Goal: Task Accomplishment & Management: Complete application form

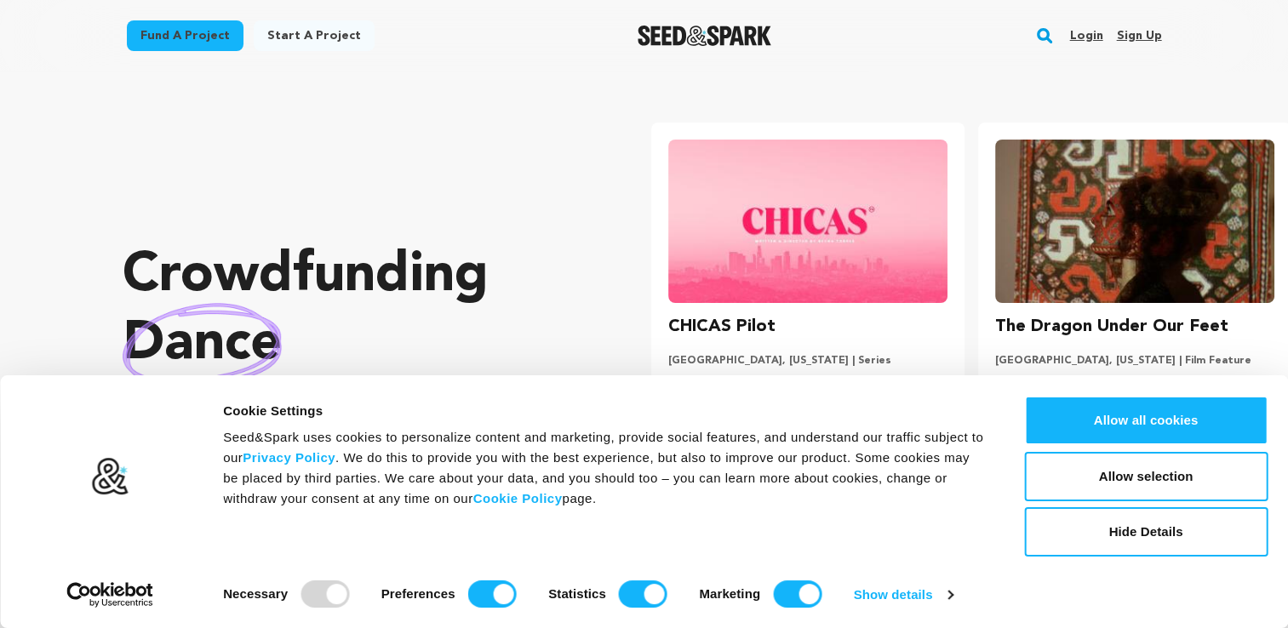
click at [1144, 37] on link "Sign up" at bounding box center [1138, 35] width 45 height 27
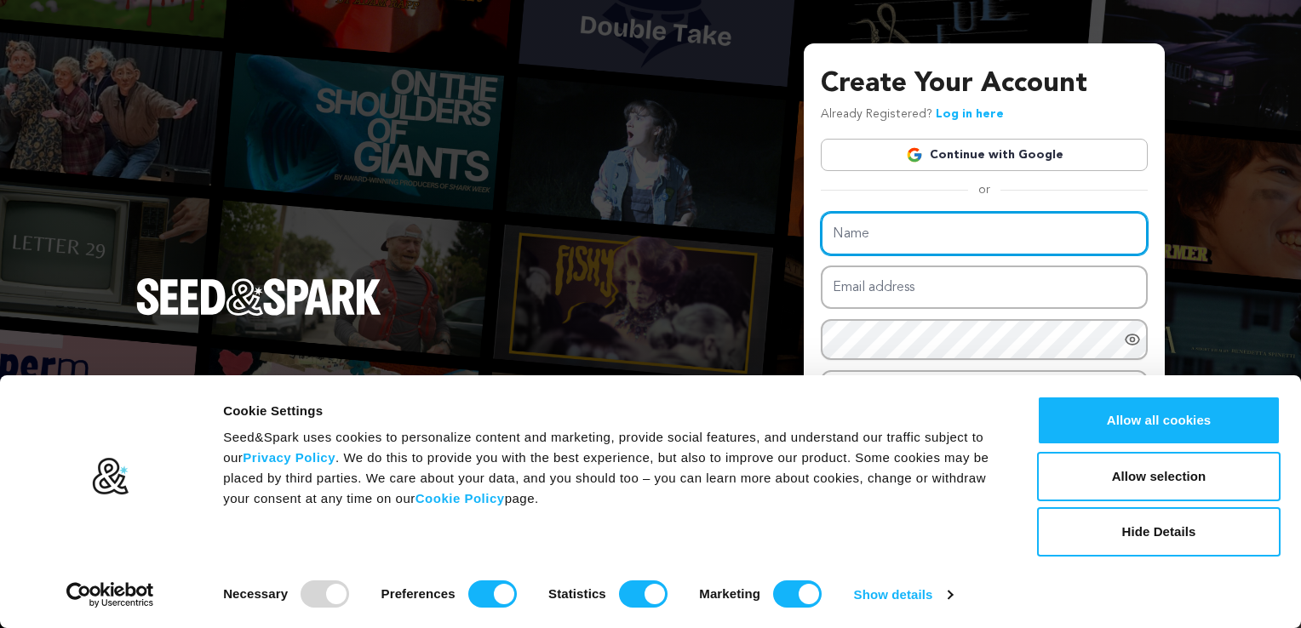
click at [1073, 222] on input "Name" at bounding box center [984, 233] width 327 height 43
type input "Ashunganya Nchafac Nkemlemo Precious"
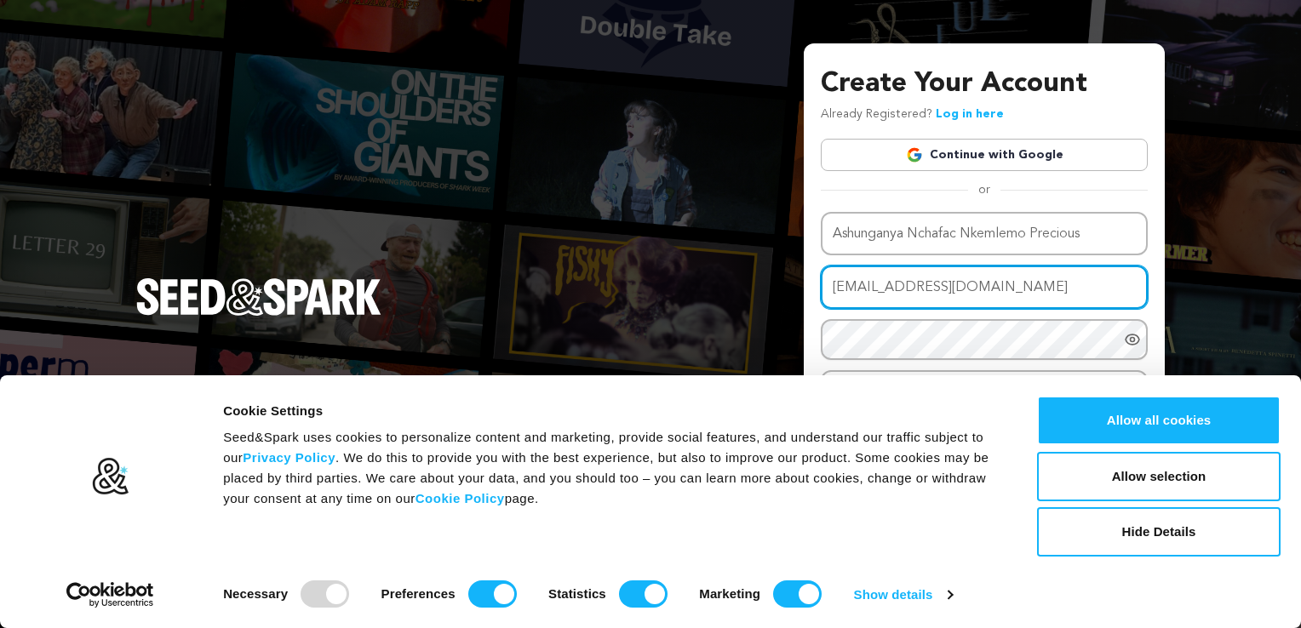
click at [992, 298] on input "preciousashunganya@yahoo.com" at bounding box center [984, 287] width 327 height 43
type input "A"
type input "ash@wildashpictures.com"
click at [1174, 533] on button "Hide Details" at bounding box center [1158, 531] width 243 height 49
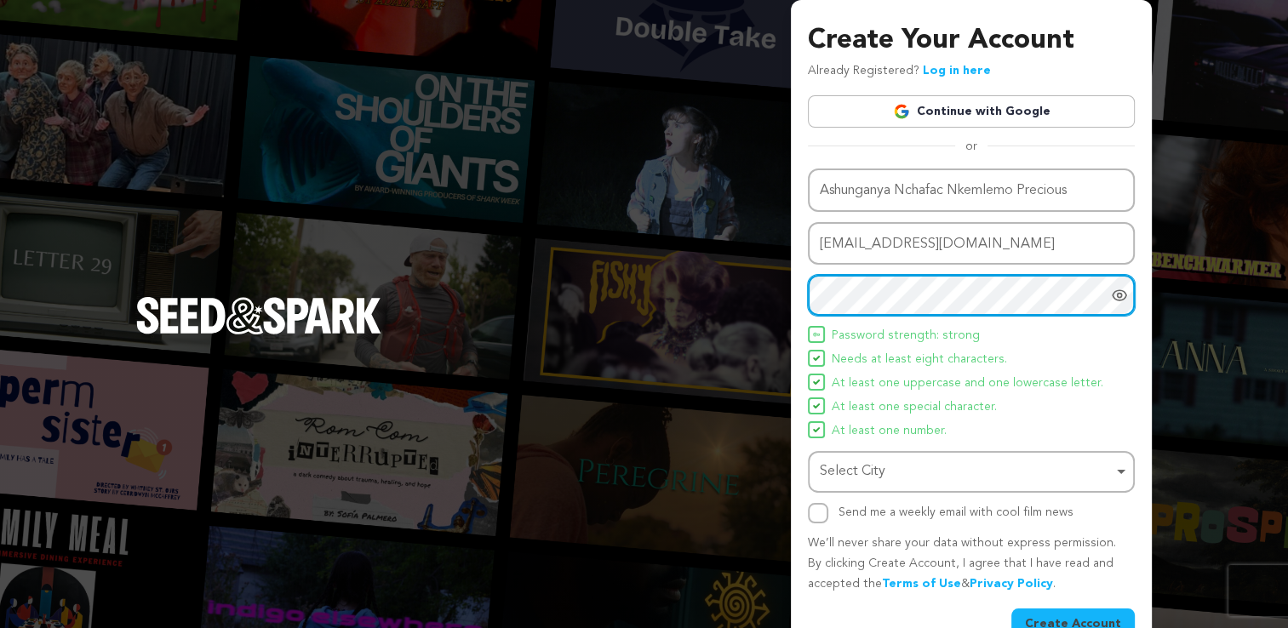
click at [999, 472] on div "Select City Remove item" at bounding box center [966, 472] width 293 height 25
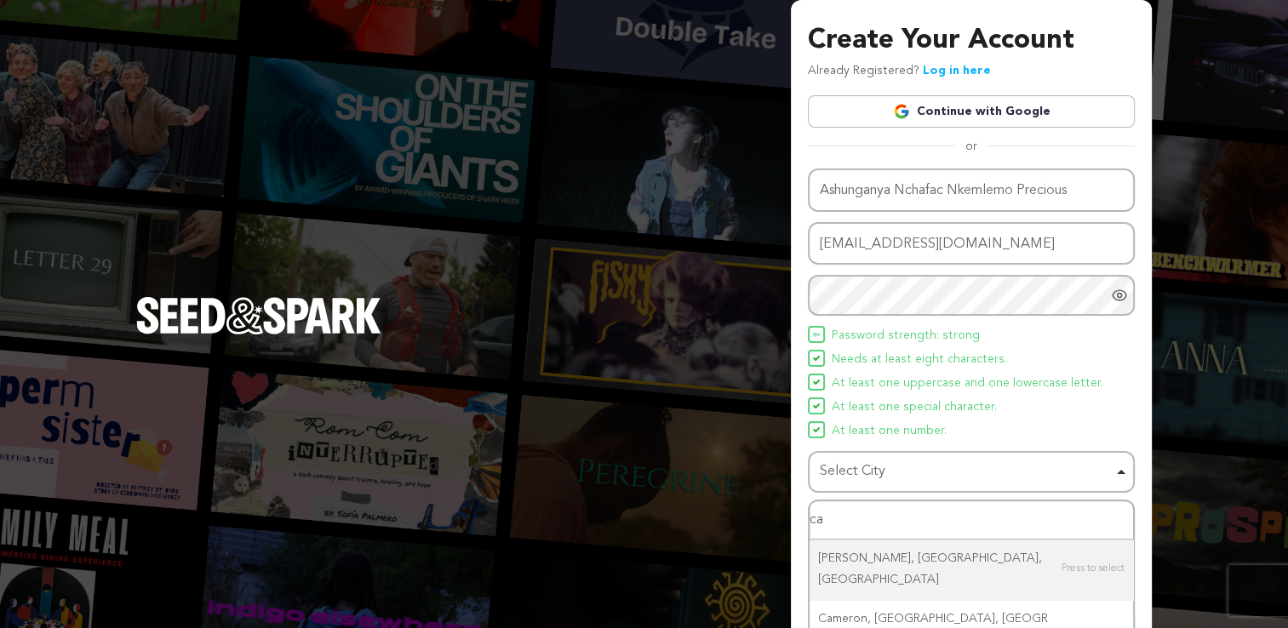
type input "c"
type input "buea"
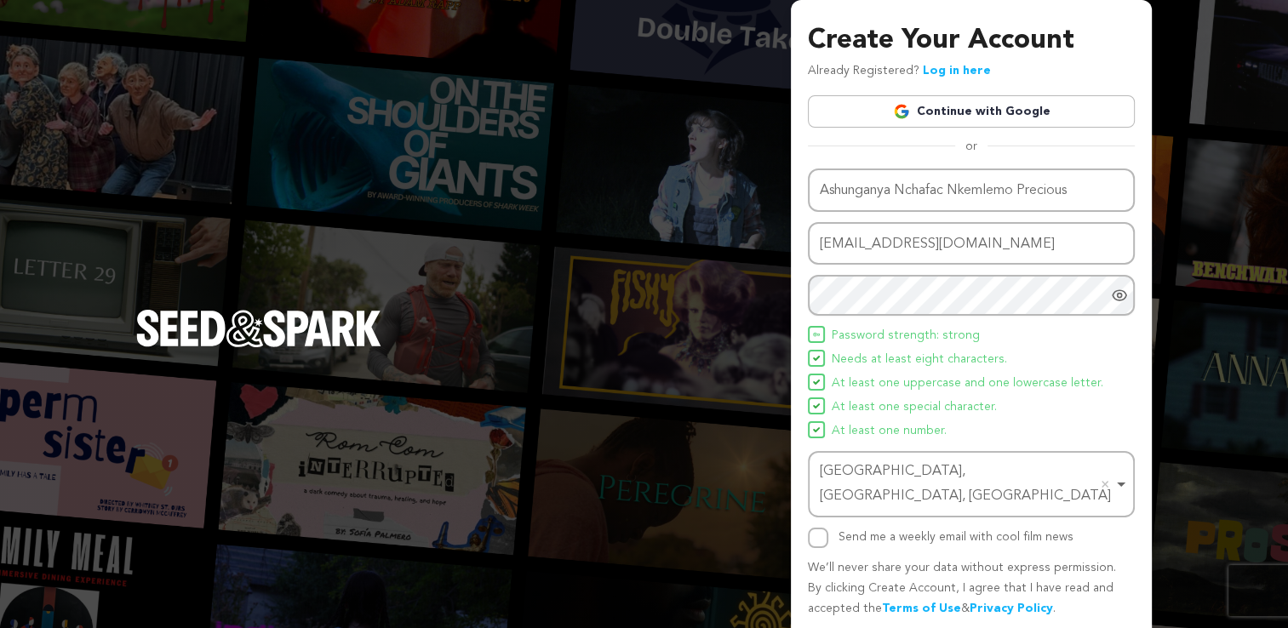
click at [993, 464] on div "Bexley, OH, USA Remove item" at bounding box center [966, 484] width 293 height 49
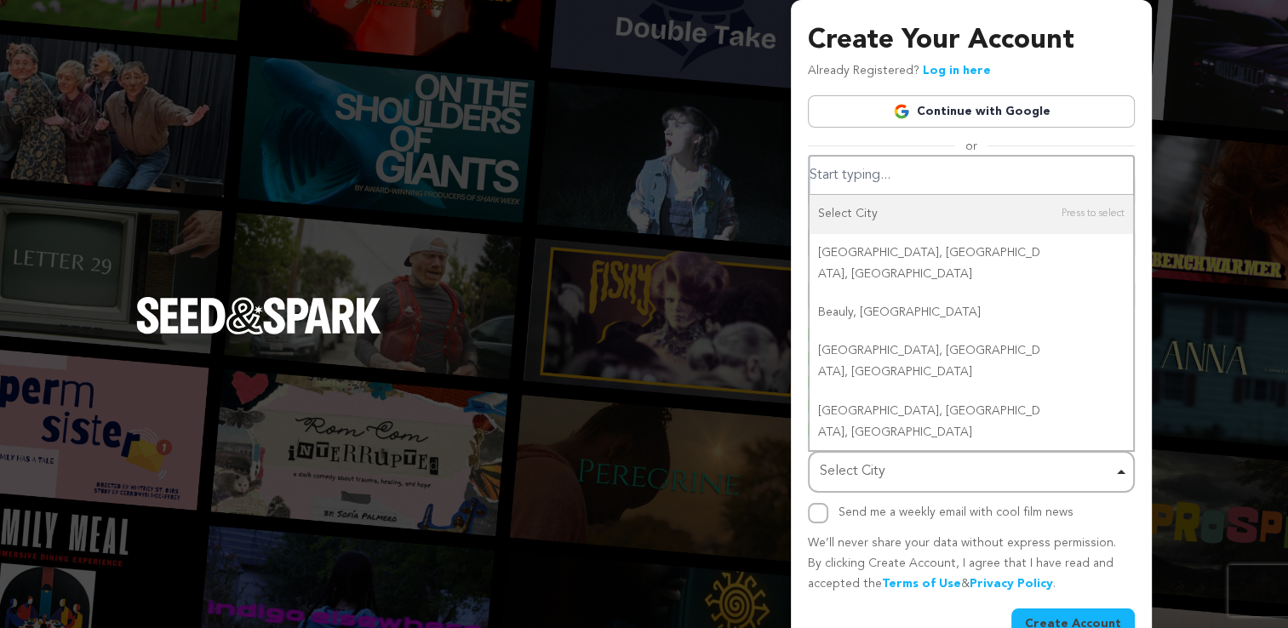
click at [992, 472] on div "Select City Remove item" at bounding box center [966, 472] width 293 height 25
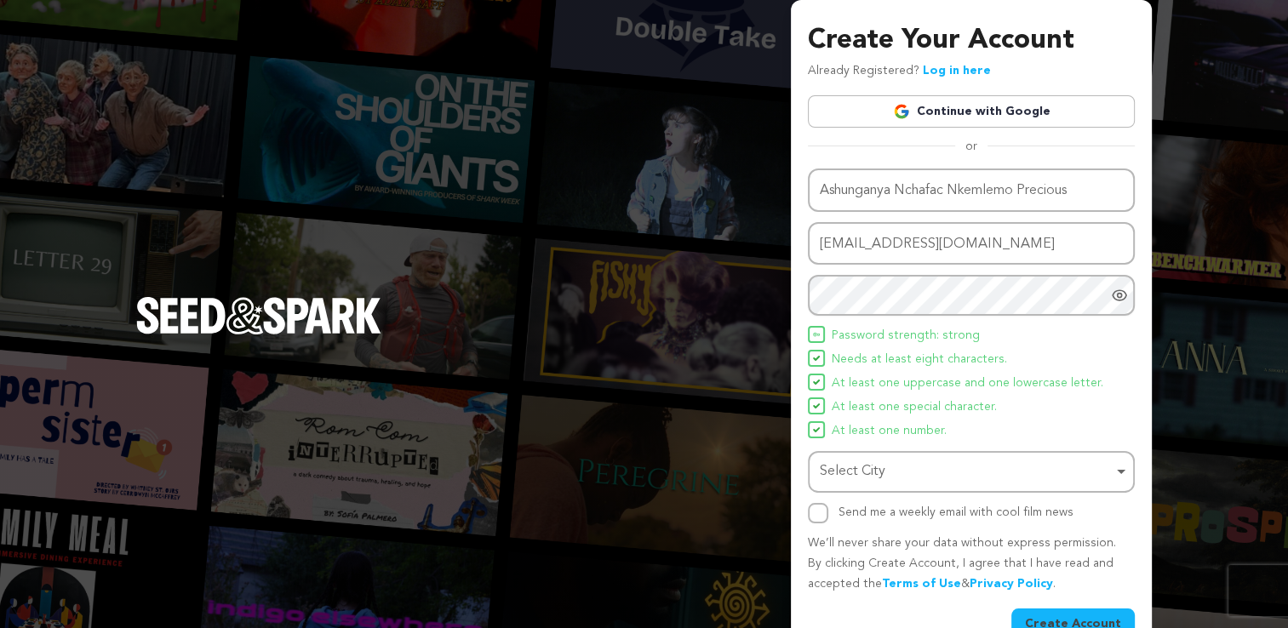
click at [992, 472] on div "Select City Remove item" at bounding box center [966, 472] width 293 height 25
click at [1067, 475] on div "Buea, Cameroon Remove item" at bounding box center [966, 472] width 293 height 25
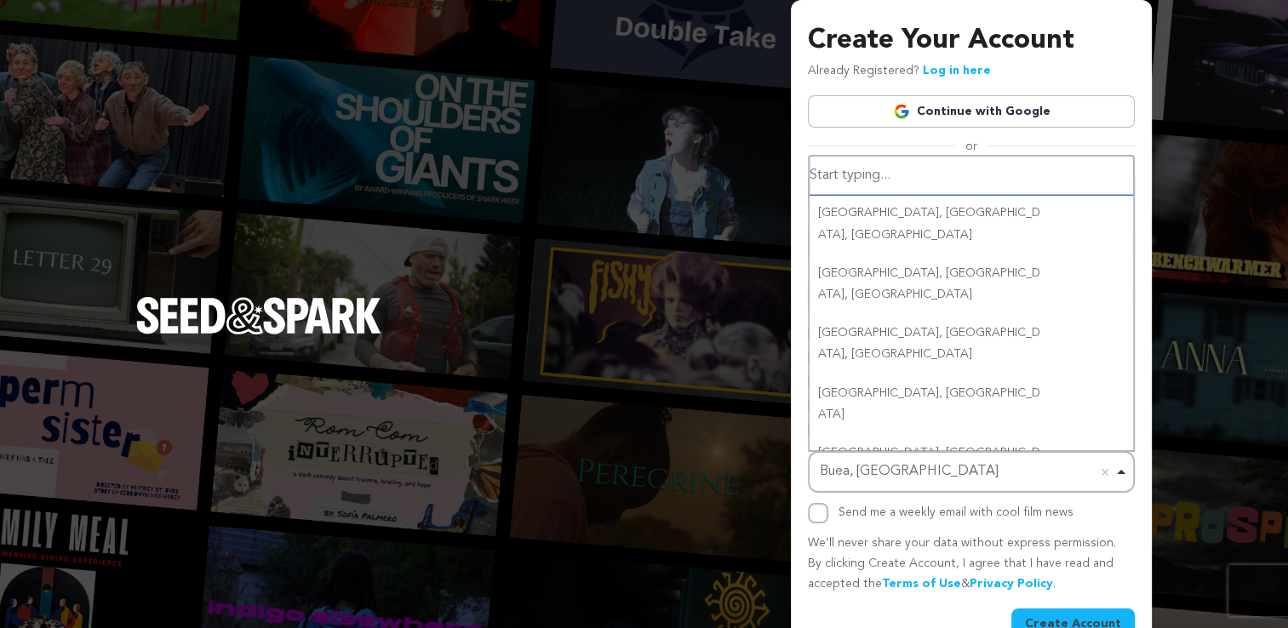
scroll to position [545, 0]
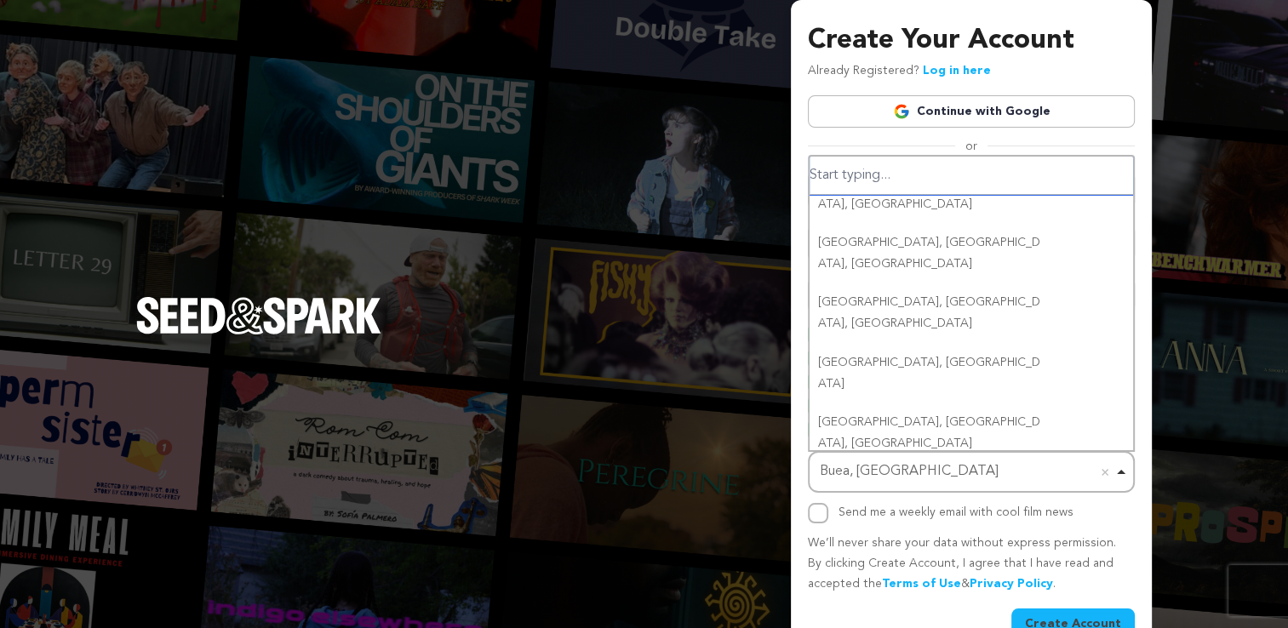
click at [850, 471] on div "Buea, Cameroon Remove item" at bounding box center [966, 472] width 293 height 25
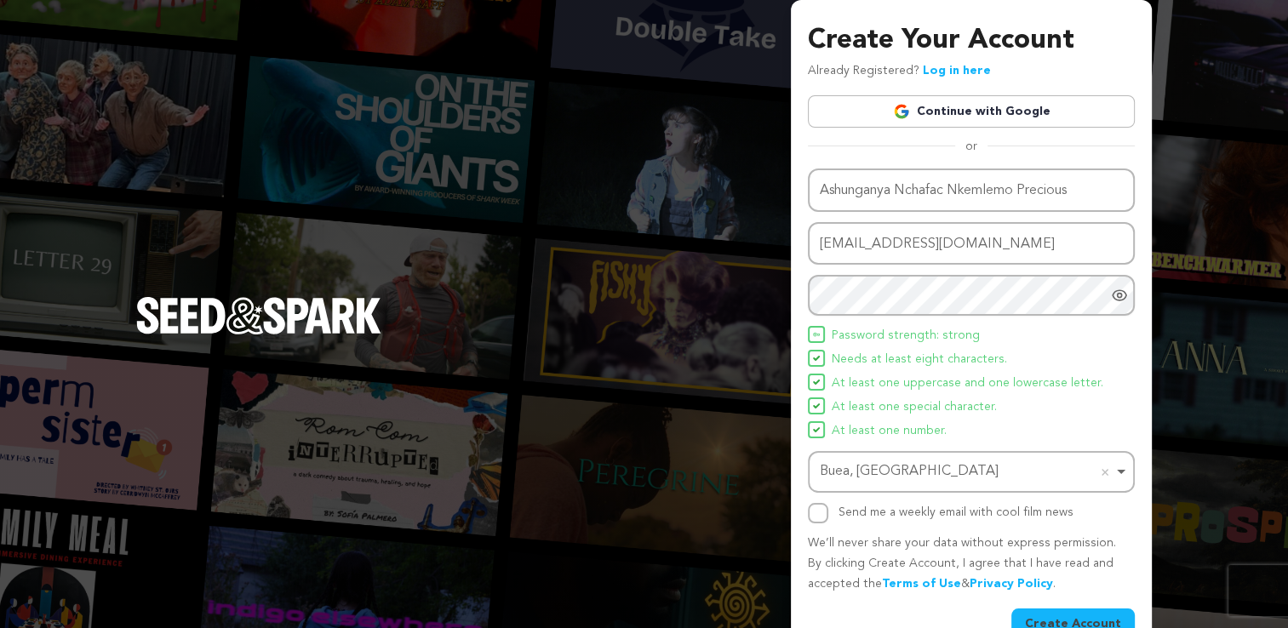
click at [850, 471] on div "Buea, Cameroon Remove item" at bounding box center [966, 472] width 293 height 25
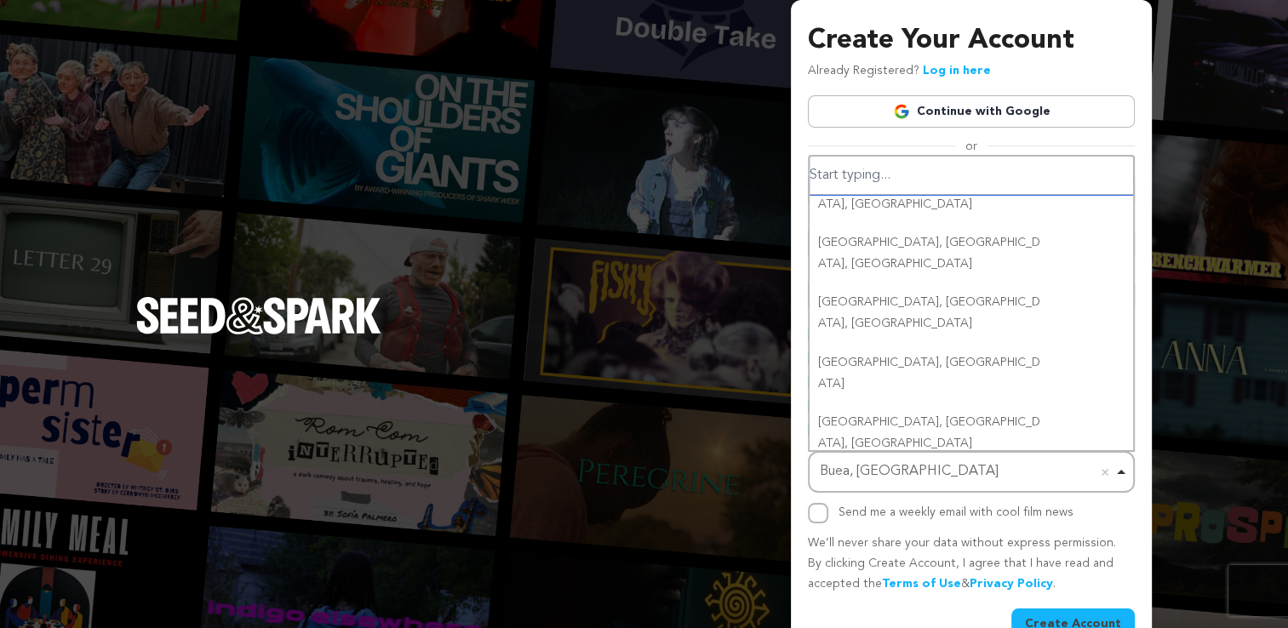
click at [850, 471] on div "Buea, Cameroon Remove item" at bounding box center [966, 472] width 293 height 25
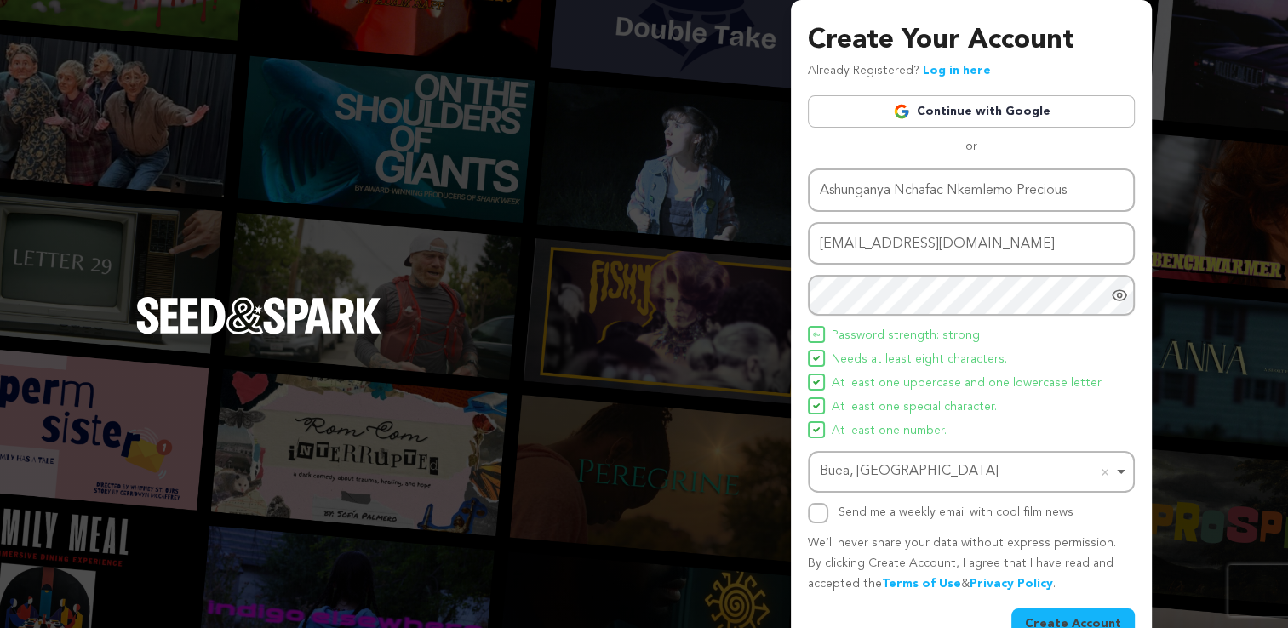
click at [986, 465] on div "Buea, Cameroon Remove item" at bounding box center [966, 472] width 293 height 25
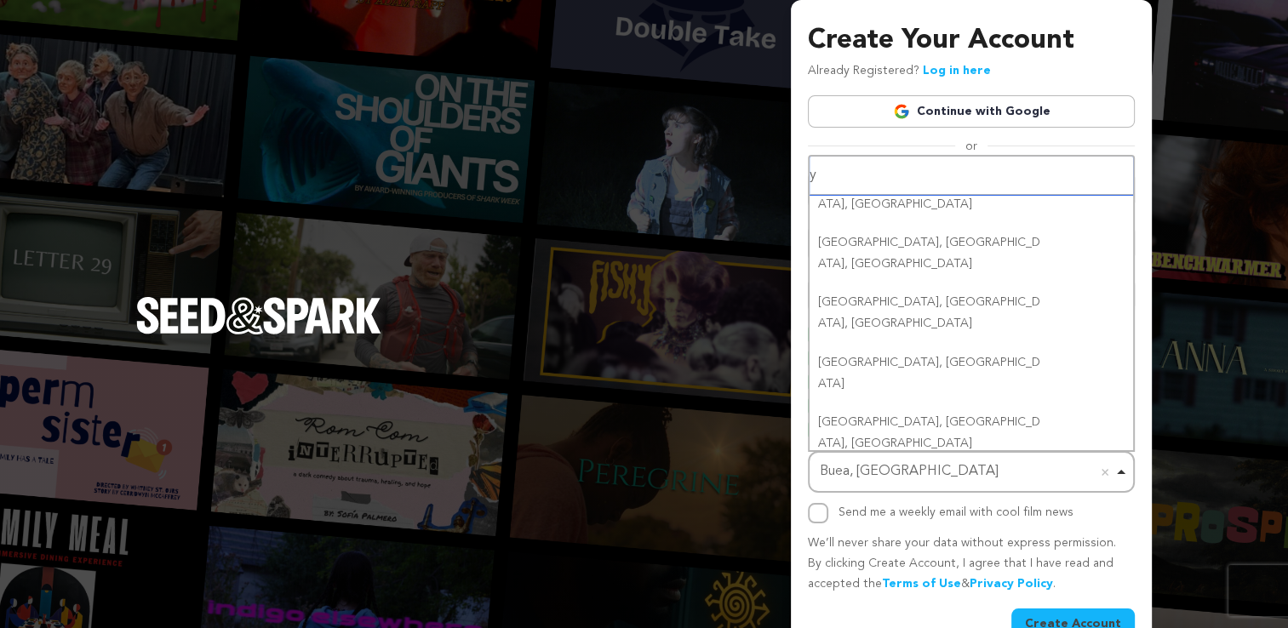
scroll to position [0, 0]
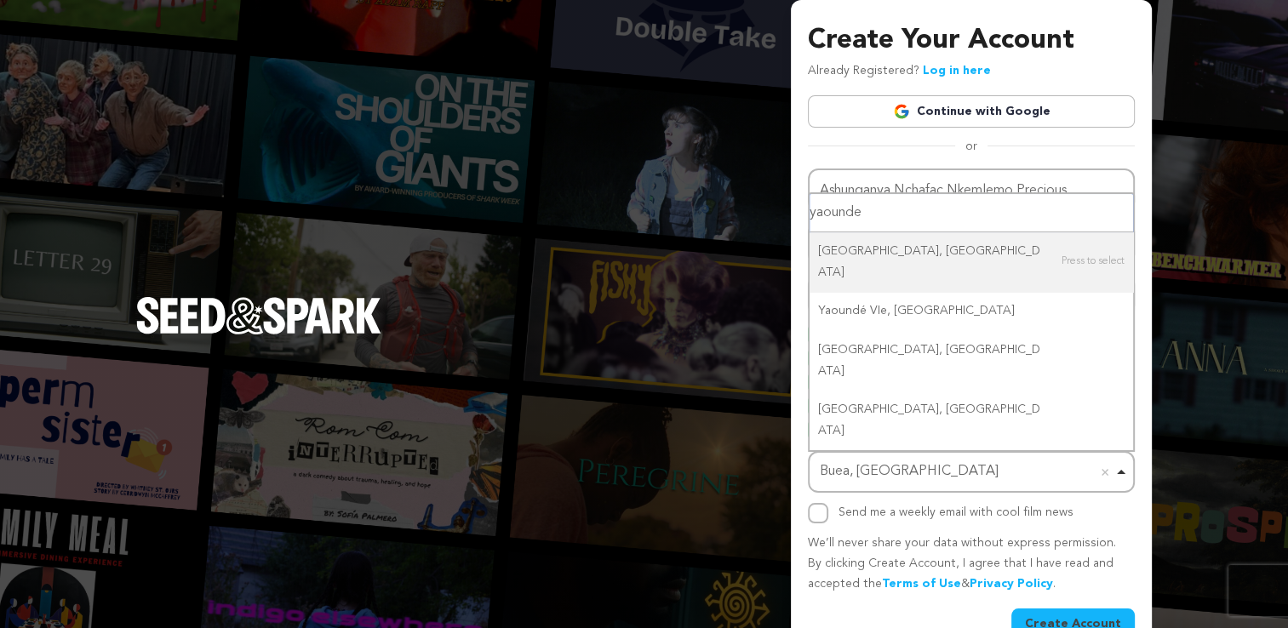
type input "yaounde"
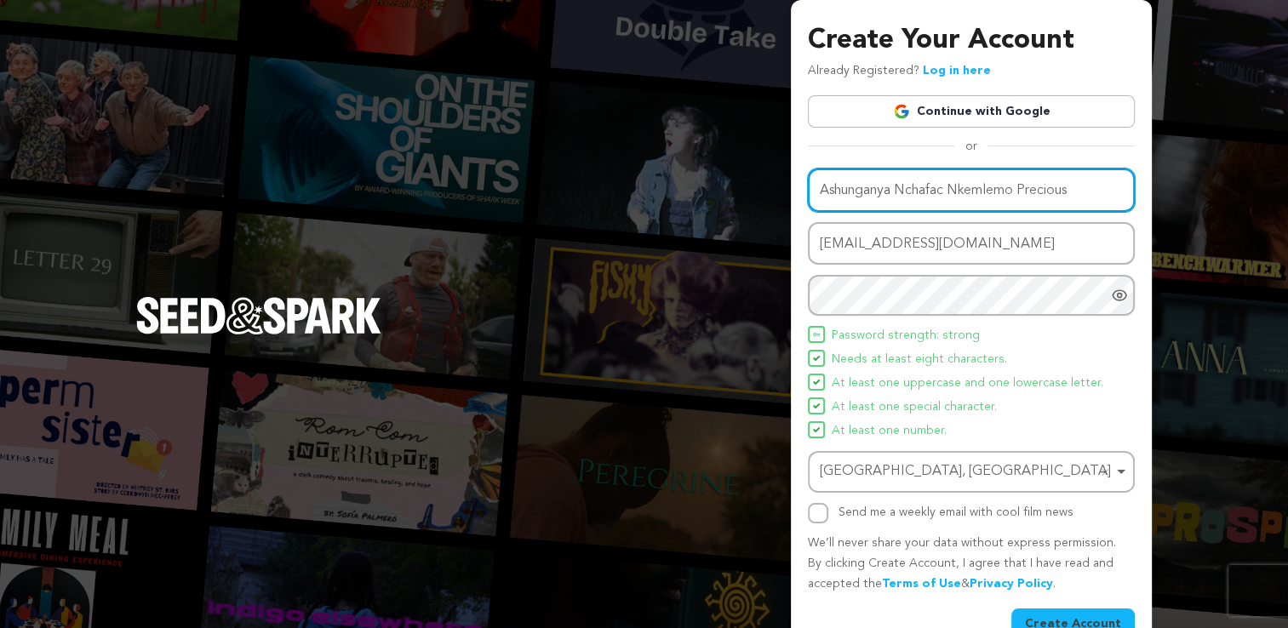
click at [1009, 192] on input "Ashunganya Nchafac Nkemlemo Precious" at bounding box center [971, 190] width 327 height 43
drag, startPoint x: 1078, startPoint y: 190, endPoint x: 766, endPoint y: 202, distance: 311.8
click at [766, 202] on div "Create Your Account Already Registered? Log in here Continue with Google or eyJ…" at bounding box center [644, 333] width 1288 height 666
type input "w"
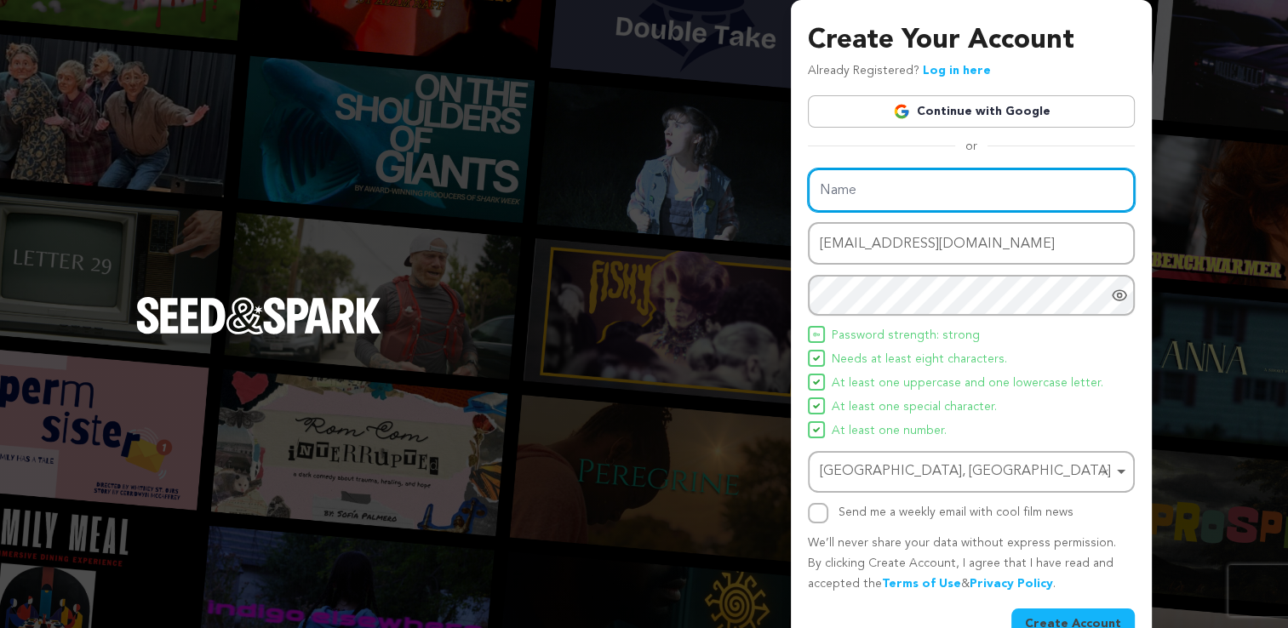
type input "E"
type input "WILD ASH PICTURES"
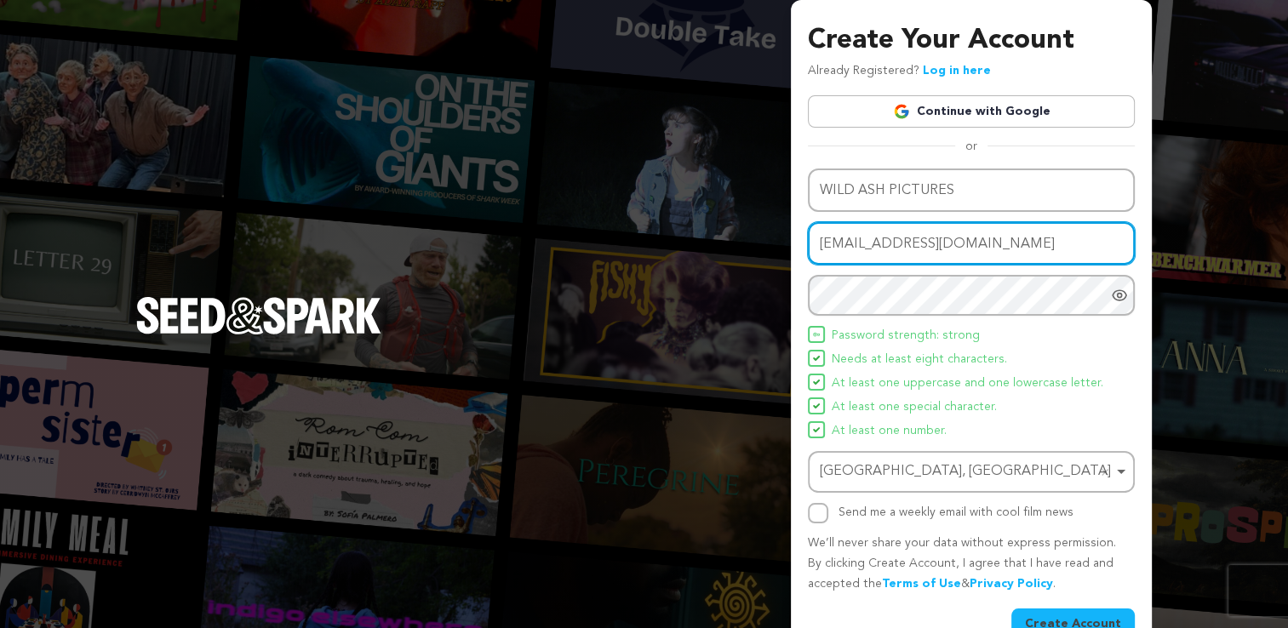
click at [899, 240] on input "ash@wildashpictures.com" at bounding box center [971, 243] width 327 height 43
click at [833, 252] on input ".com" at bounding box center [971, 243] width 327 height 43
type input "."
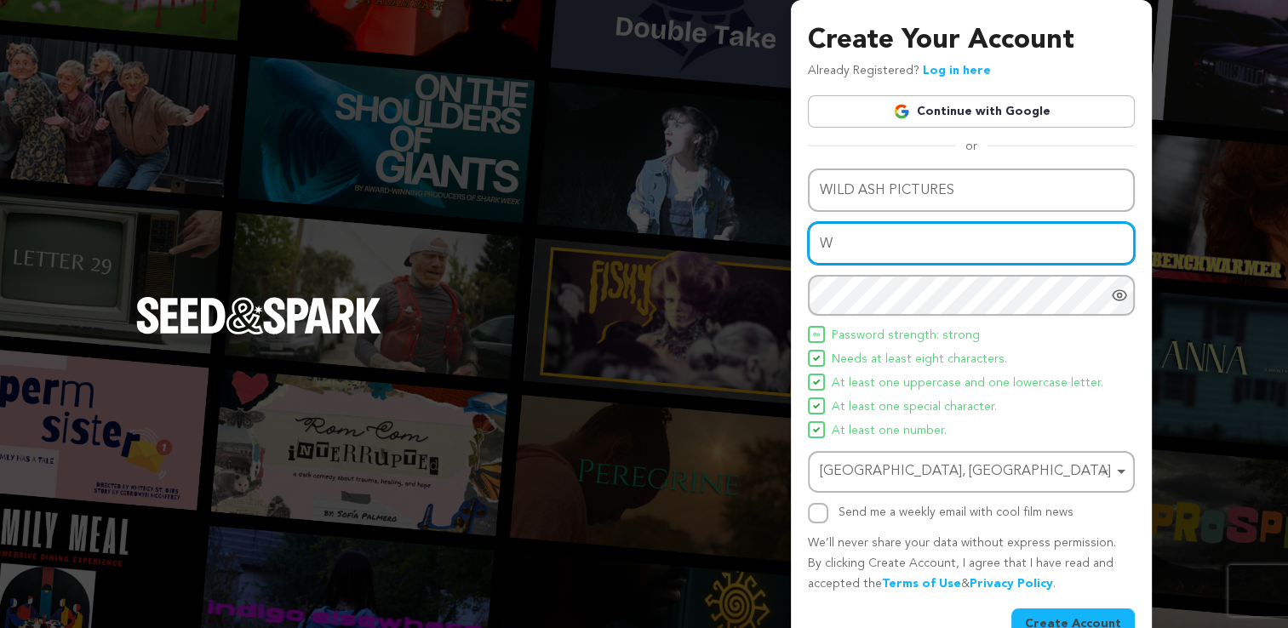
type input "wildashpictures@gmail.com"
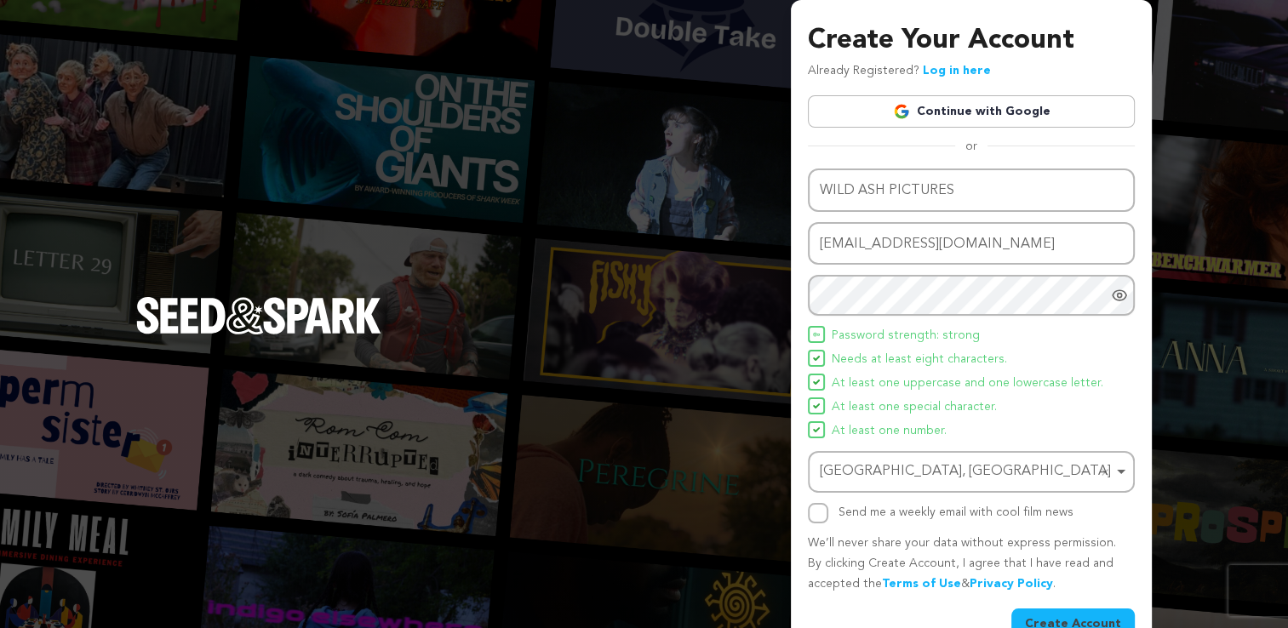
click at [1070, 617] on button "Create Account" at bounding box center [1072, 624] width 123 height 31
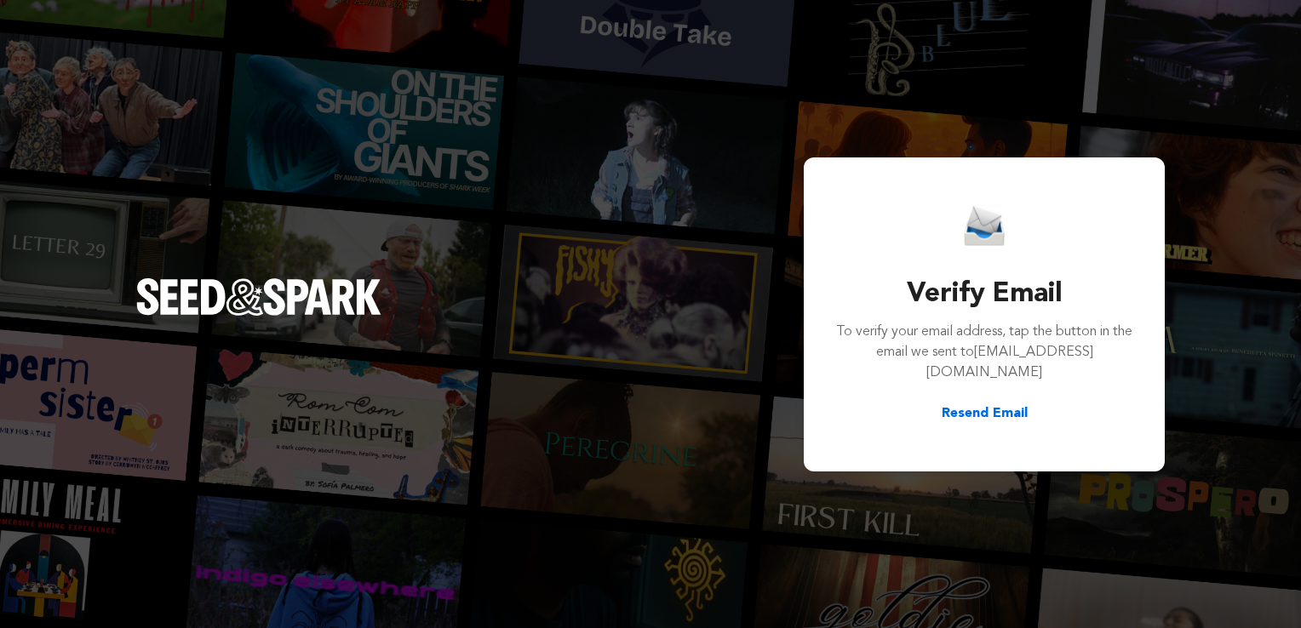
click at [1049, 495] on div "Verify Email To verify your email address, tap the button in the email we sent …" at bounding box center [650, 314] width 1301 height 628
click at [583, 180] on div "Verify Email To verify your email address, tap the button in the email we sent …" at bounding box center [650, 314] width 1301 height 628
click at [800, 199] on div "Verify Email To verify your email address, tap the button in the email we sent …" at bounding box center [650, 314] width 1301 height 628
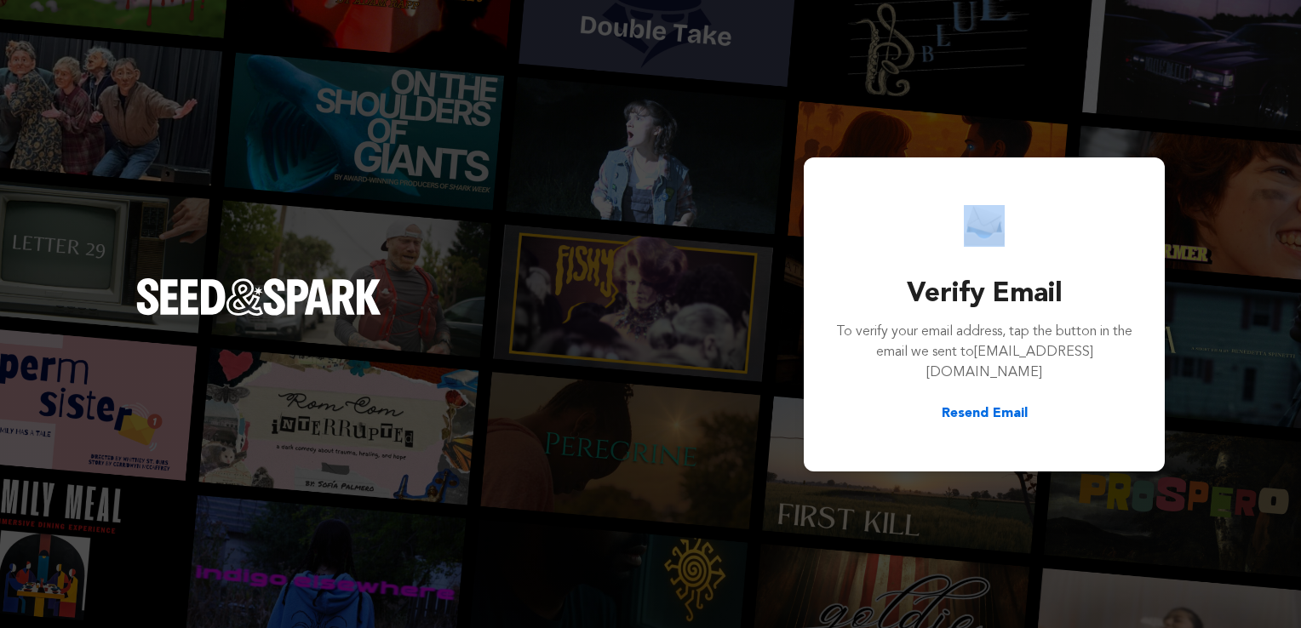
click at [800, 199] on div "Verify Email To verify your email address, tap the button in the email we sent …" at bounding box center [650, 314] width 1301 height 628
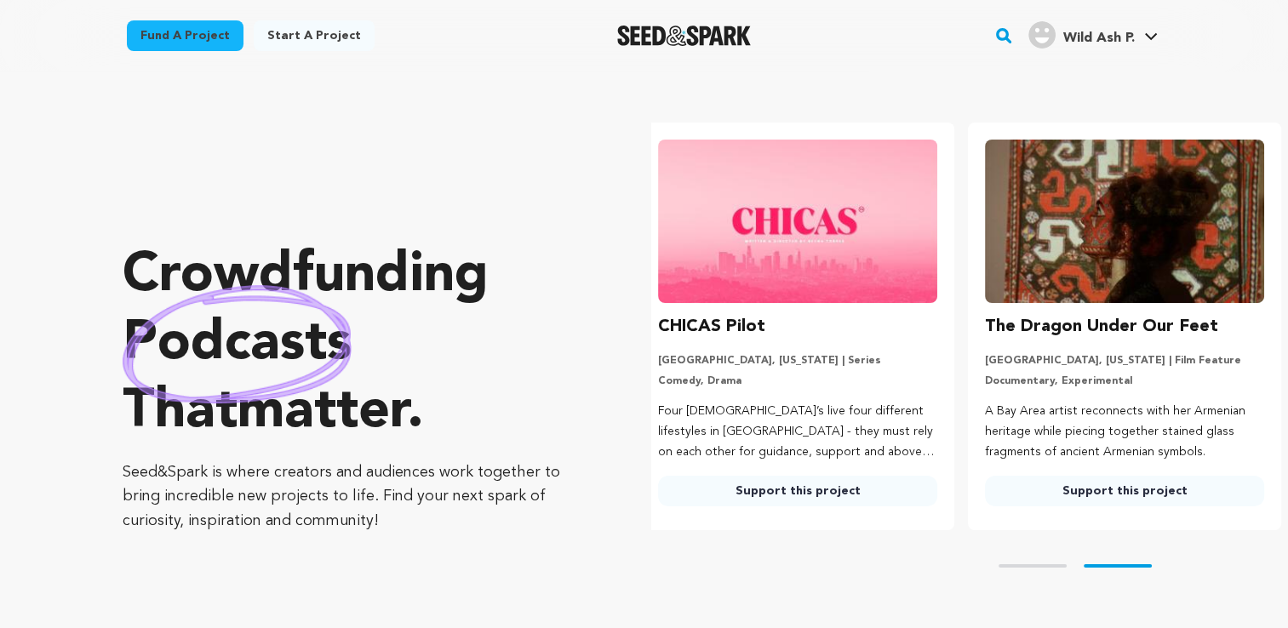
scroll to position [0, 340]
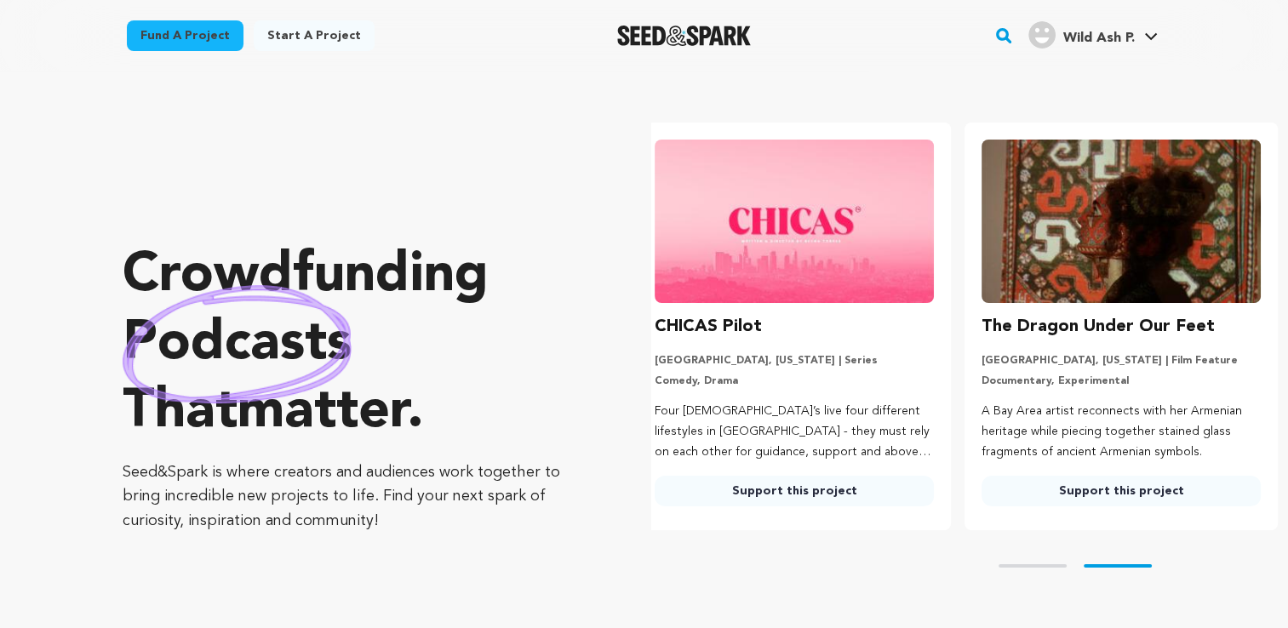
click at [291, 44] on link "Start a project" at bounding box center [314, 35] width 121 height 31
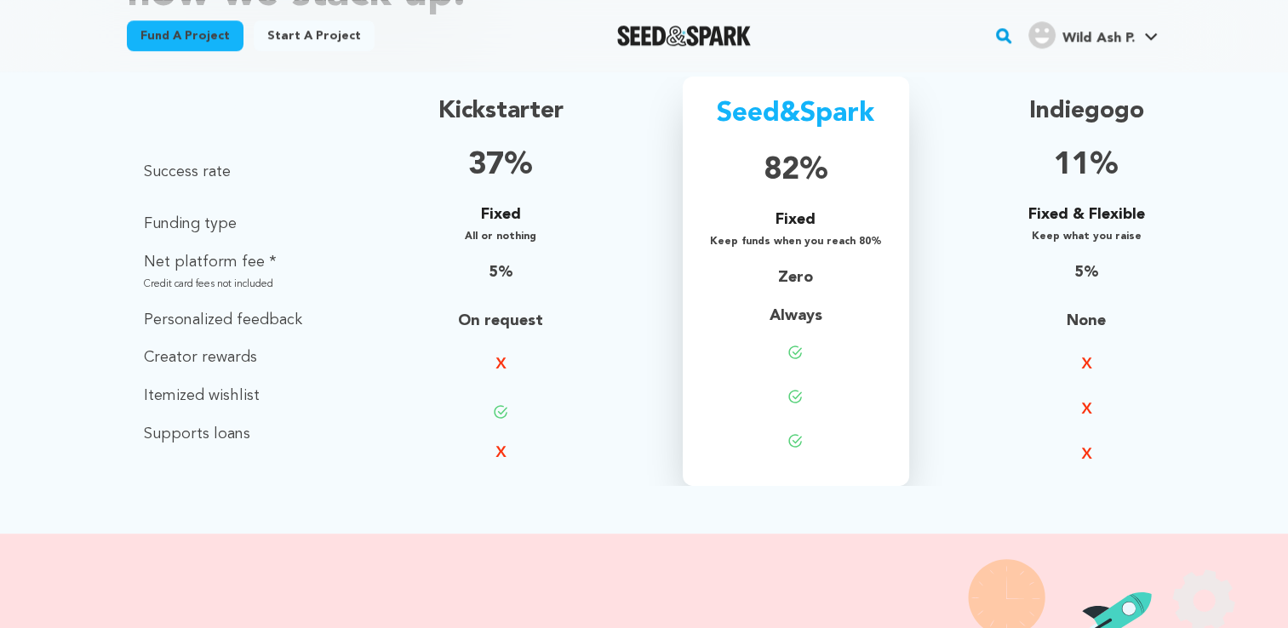
scroll to position [1227, 0]
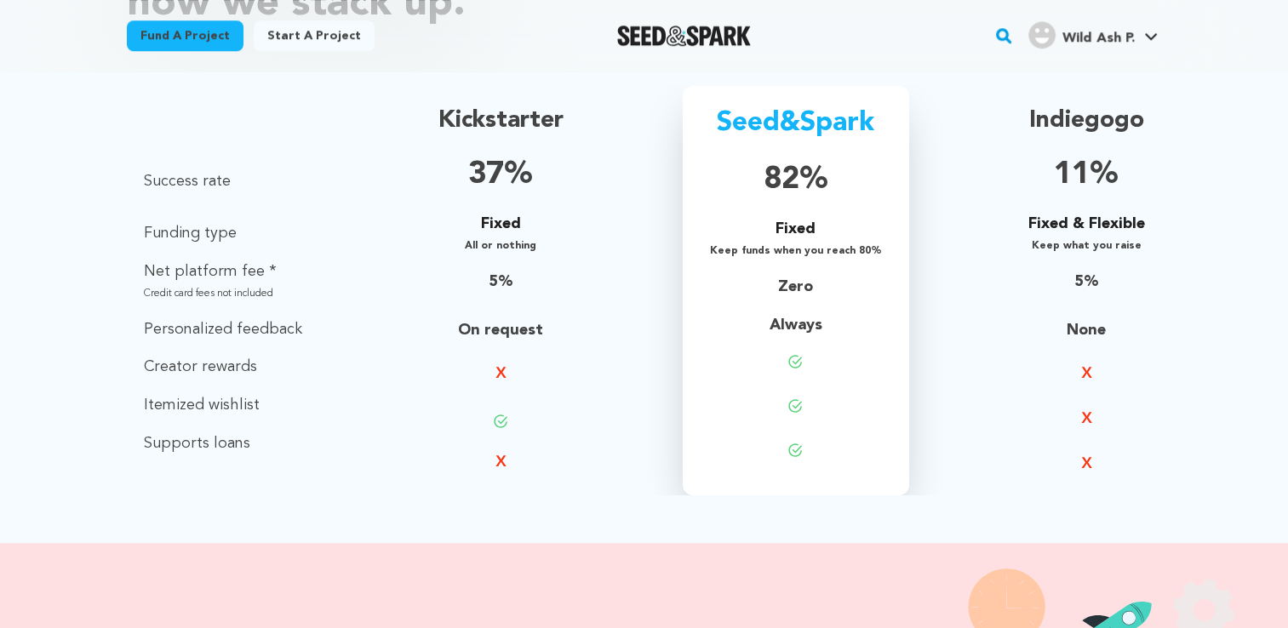
click at [494, 277] on p "5%" at bounding box center [500, 282] width 125 height 25
click at [826, 232] on p "Fixed" at bounding box center [796, 229] width 172 height 25
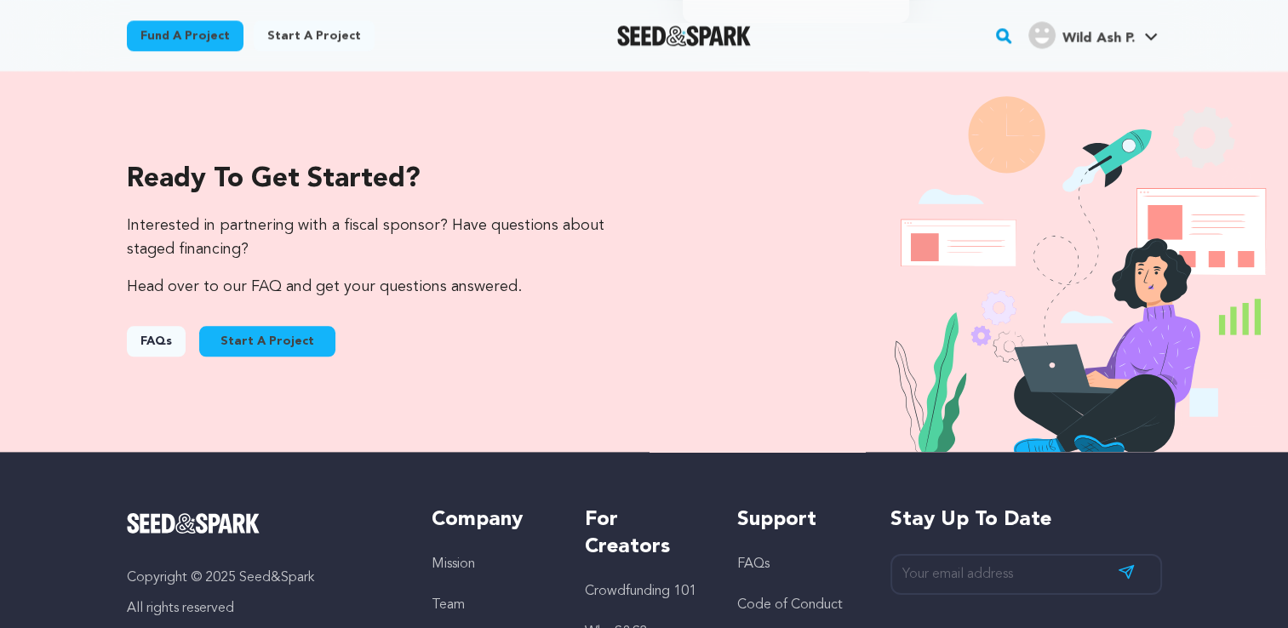
scroll to position [1723, 0]
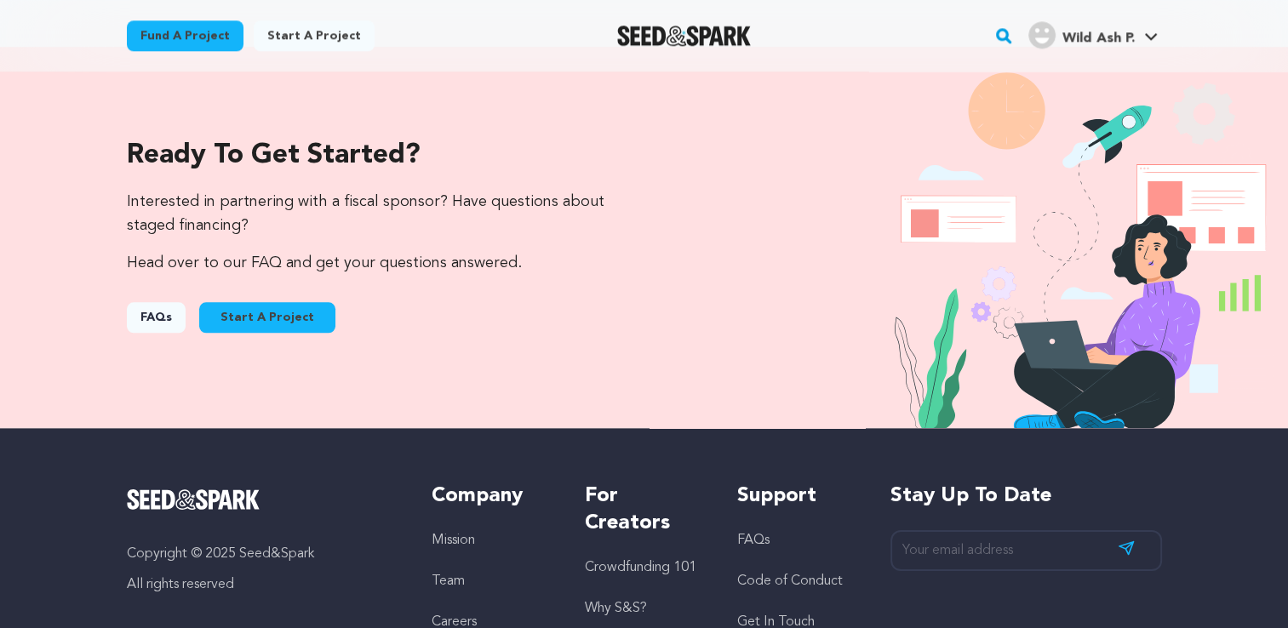
click at [306, 322] on button "Start A Project" at bounding box center [267, 317] width 136 height 31
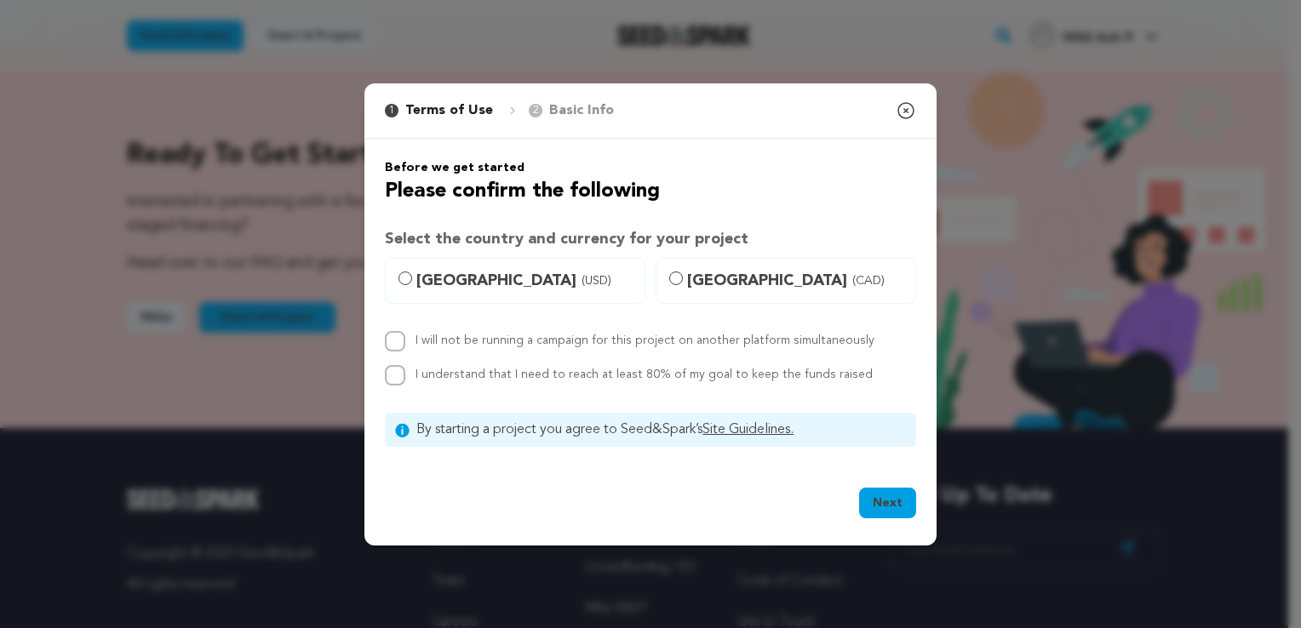
click at [518, 112] on div "1 Terms of Use 2 Basic Info You started your project!" at bounding box center [492, 110] width 243 height 20
click at [907, 112] on icon "button" at bounding box center [905, 110] width 15 height 15
